Goal: Task Accomplishment & Management: Use online tool/utility

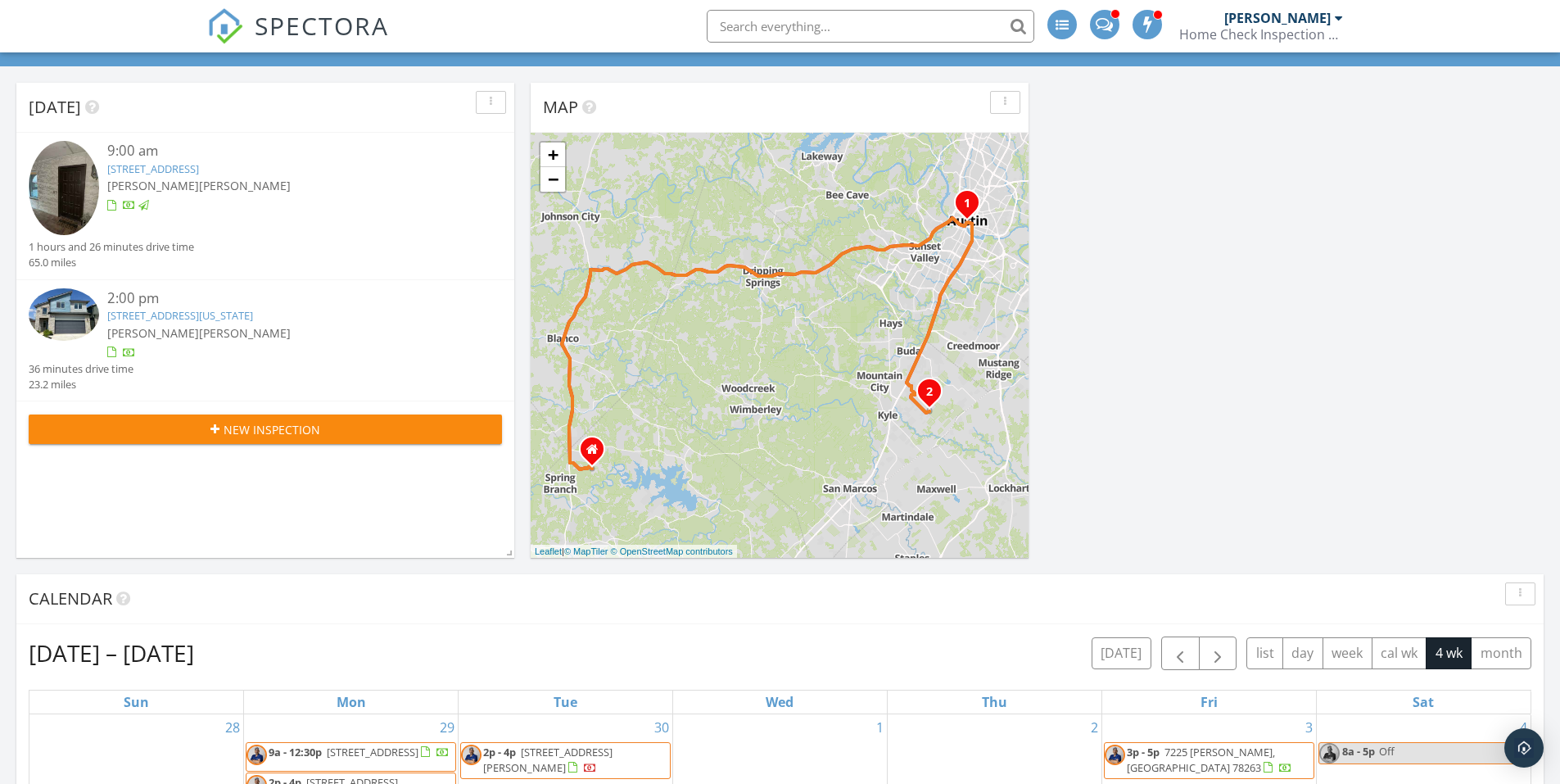
scroll to position [1352, 1585]
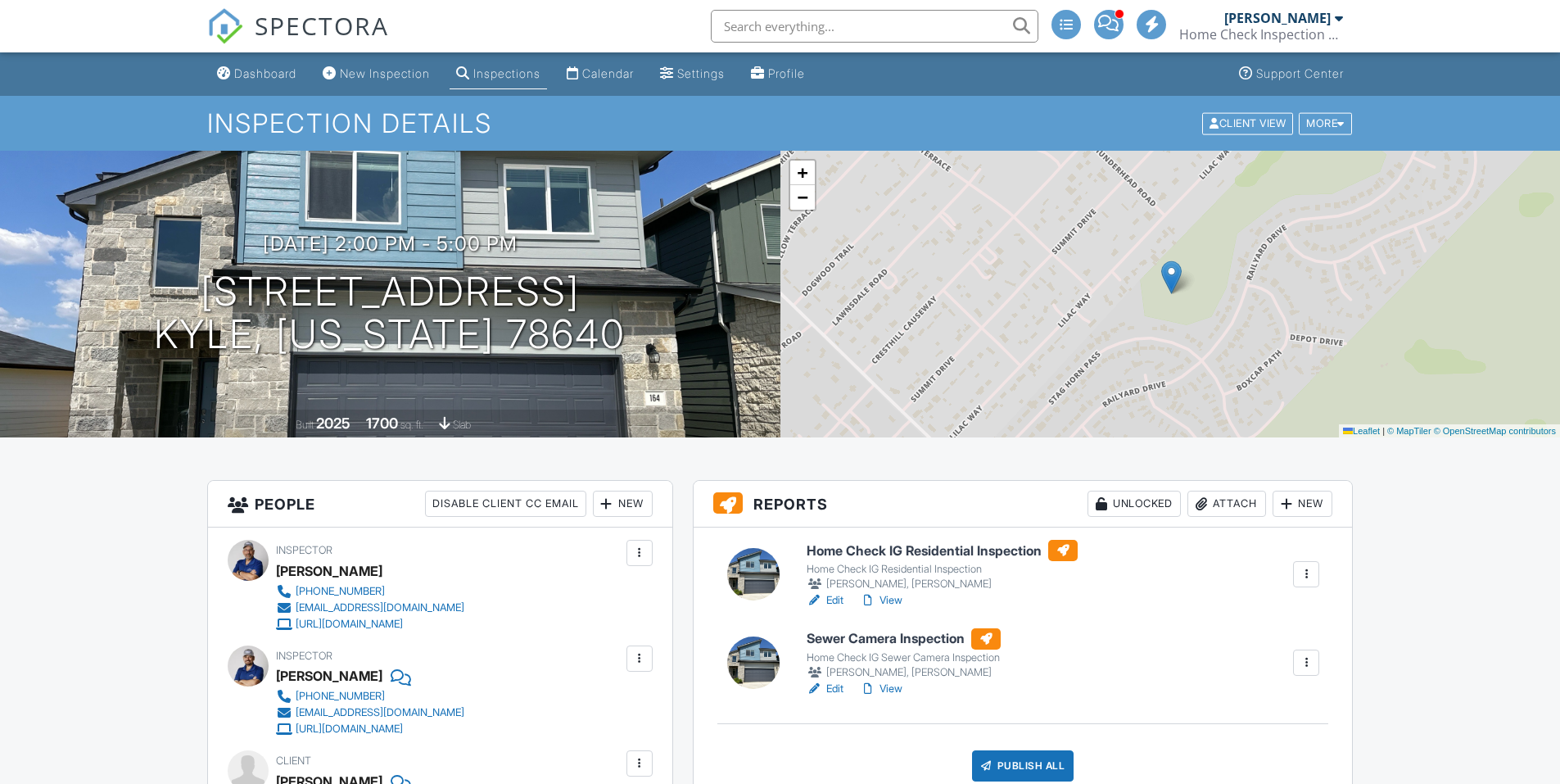
click at [1028, 750] on div "Publish All" at bounding box center [1023, 765] width 103 height 31
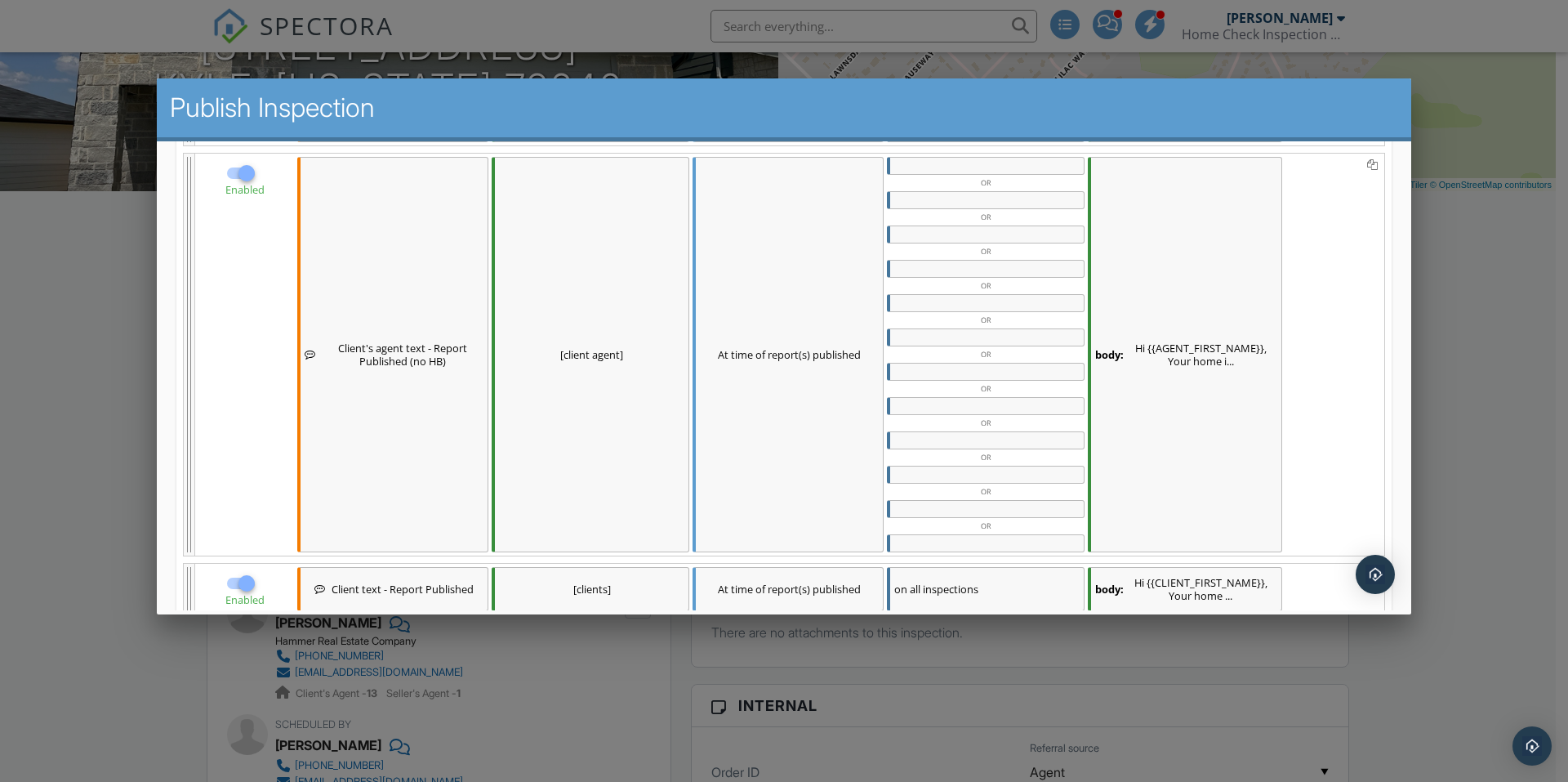
scroll to position [660, 0]
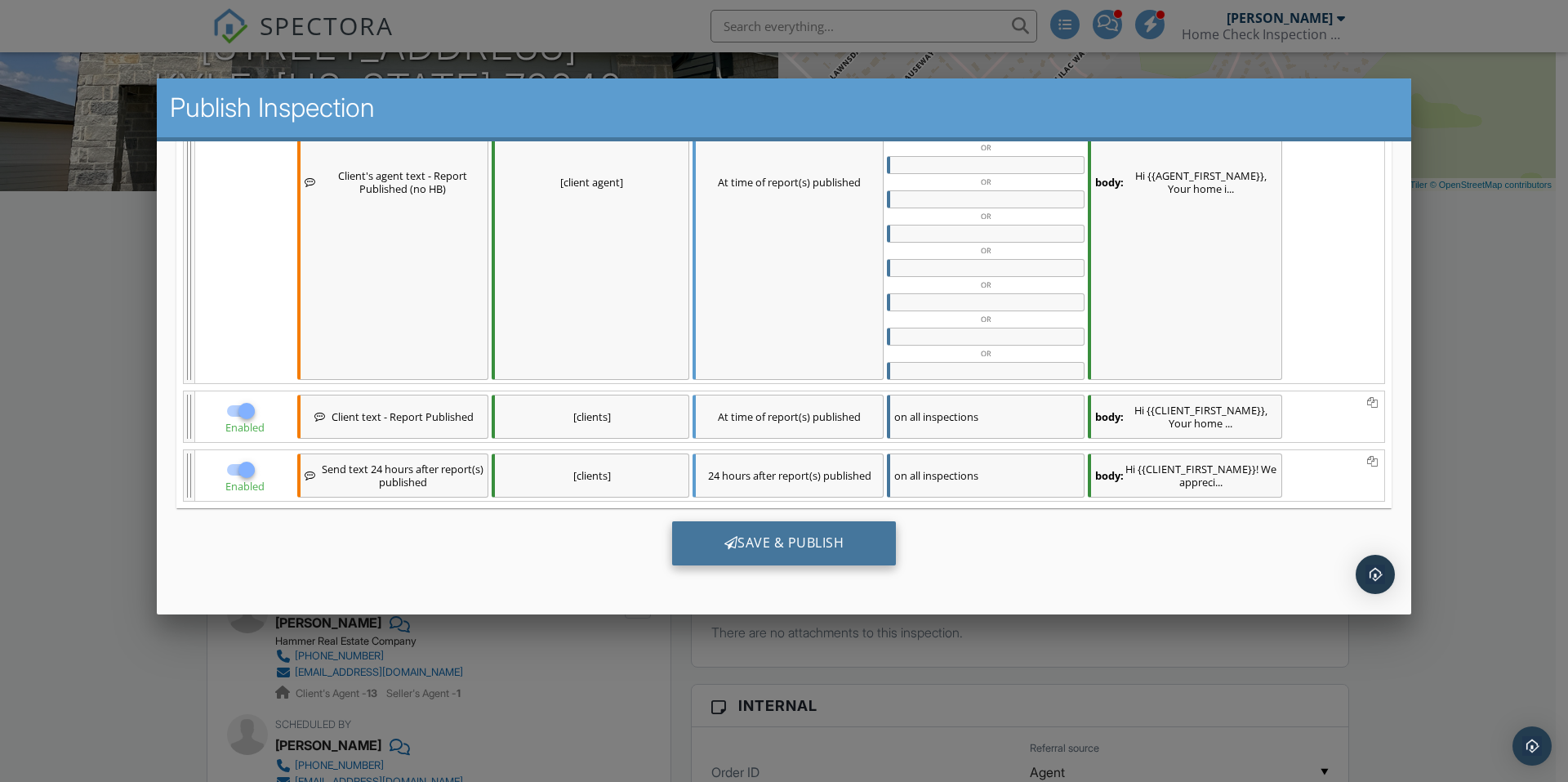
click at [792, 546] on div "Save & Publish" at bounding box center [784, 542] width 224 height 44
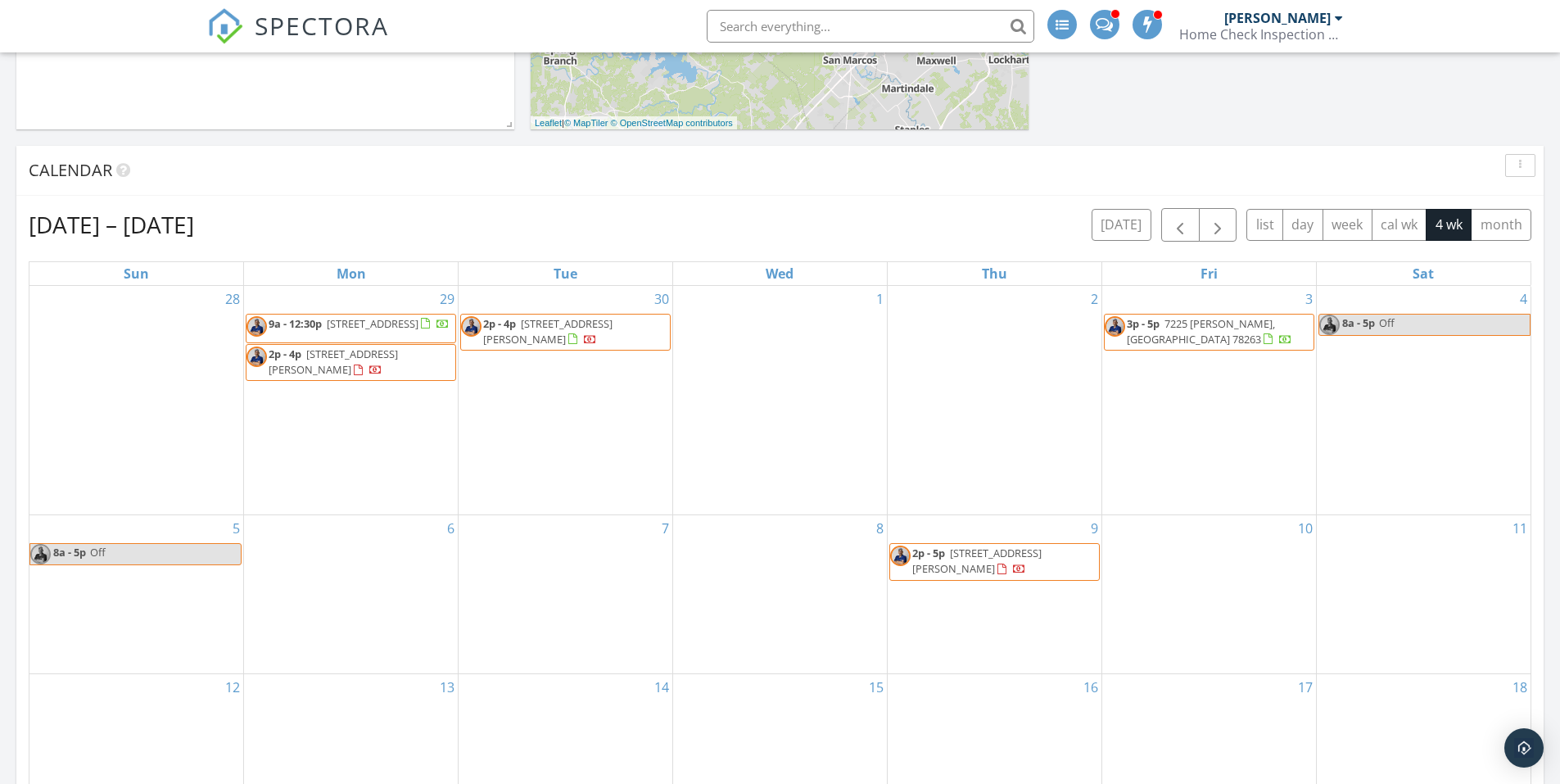
scroll to position [409, 0]
